Goal: Find specific page/section: Find specific page/section

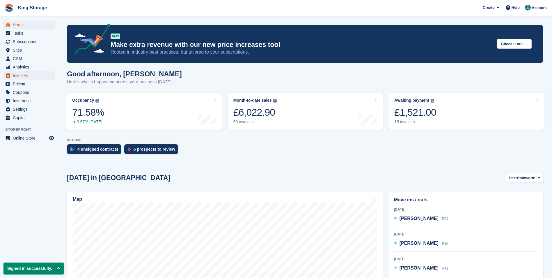
click at [13, 76] on link "Invoices" at bounding box center [29, 75] width 52 height 8
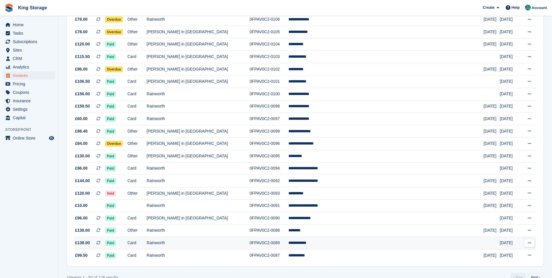
scroll to position [469, 0]
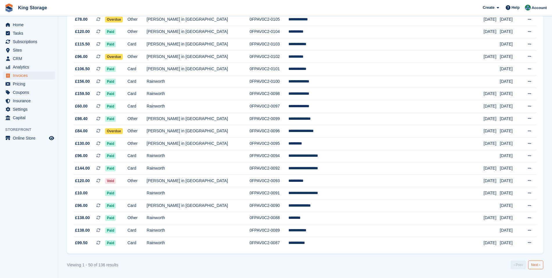
click at [532, 264] on link "Next ›" at bounding box center [536, 264] width 15 height 9
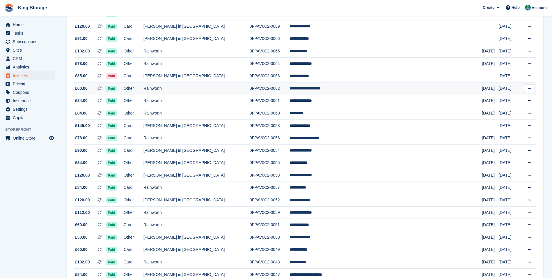
scroll to position [320, 0]
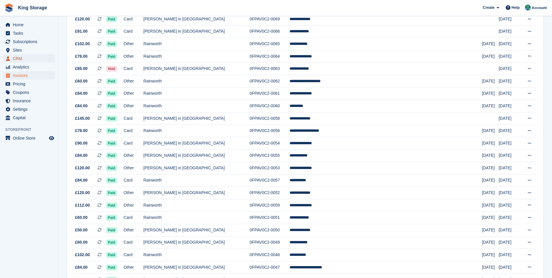
click at [21, 58] on span "CRM" at bounding box center [30, 58] width 35 height 8
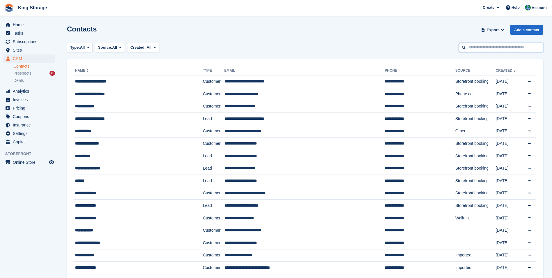
click at [474, 47] on input "text" at bounding box center [501, 48] width 84 height 10
type input "******"
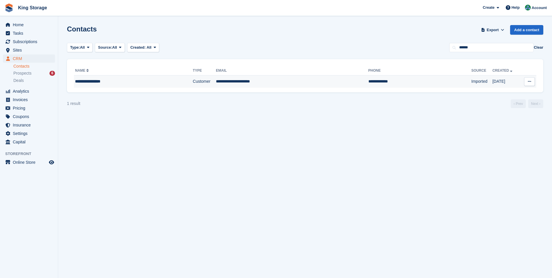
click at [244, 82] on td "**********" at bounding box center [292, 81] width 153 height 12
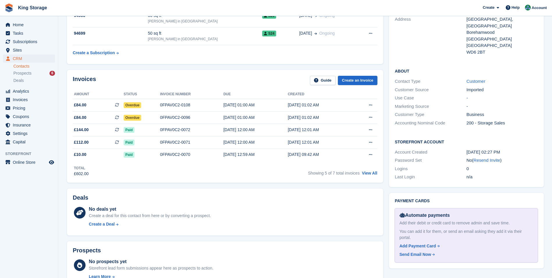
scroll to position [146, 0]
click at [175, 156] on div "0FPAV0C2-0070" at bounding box center [191, 154] width 63 height 6
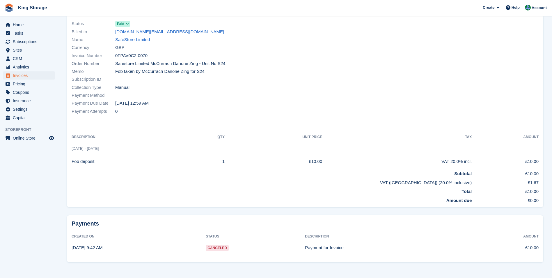
scroll to position [47, 0]
